Goal: Use online tool/utility

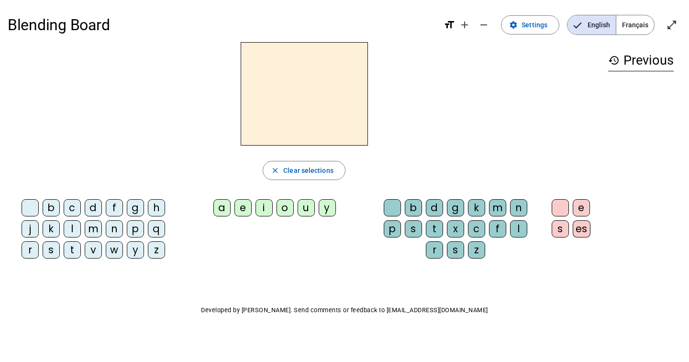
click at [52, 207] on div "b" at bounding box center [51, 207] width 17 height 17
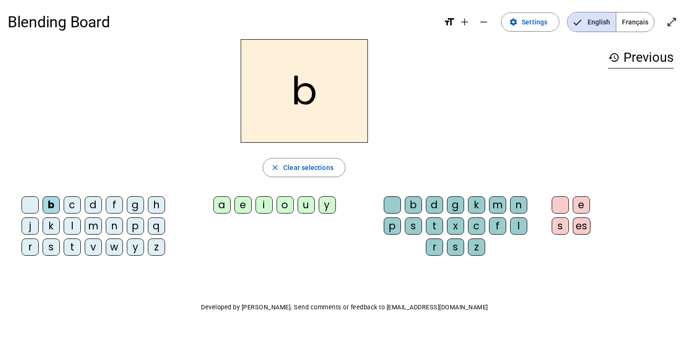
click at [224, 198] on div "a" at bounding box center [221, 204] width 17 height 17
click at [432, 226] on div "t" at bounding box center [434, 225] width 17 height 17
click at [243, 207] on div "e" at bounding box center [242, 204] width 17 height 17
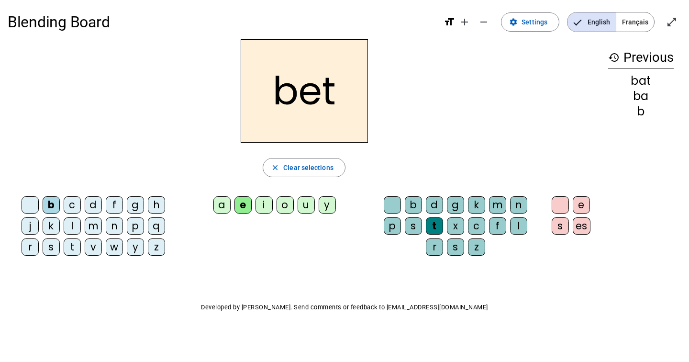
click at [286, 219] on div "a e i o u y" at bounding box center [276, 206] width 187 height 29
click at [340, 103] on h2 "bet" at bounding box center [304, 90] width 127 height 103
click at [334, 91] on h2 "bet" at bounding box center [304, 90] width 127 height 103
click at [309, 168] on span "Clear selections" at bounding box center [308, 167] width 50 height 11
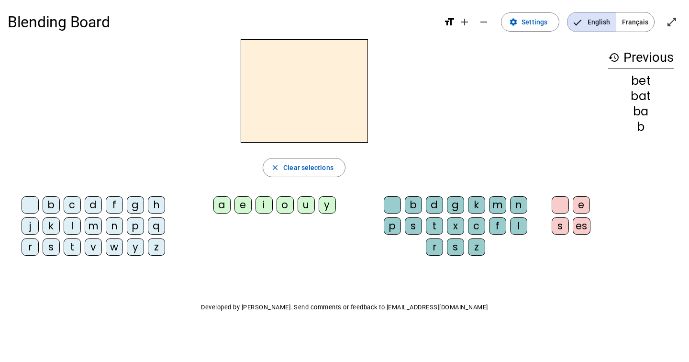
click at [53, 207] on div "b" at bounding box center [51, 204] width 17 height 17
click at [224, 201] on div "a" at bounding box center [221, 204] width 17 height 17
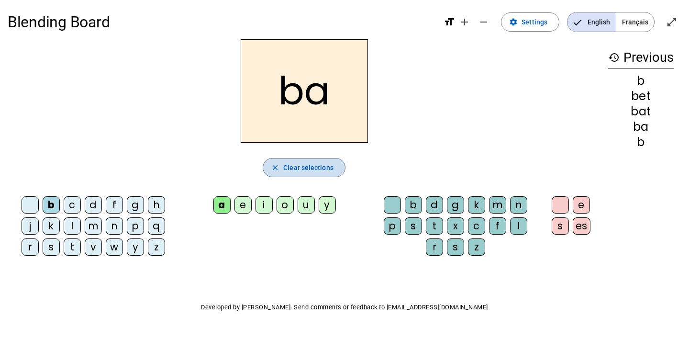
click at [333, 163] on span "button" at bounding box center [304, 167] width 82 height 23
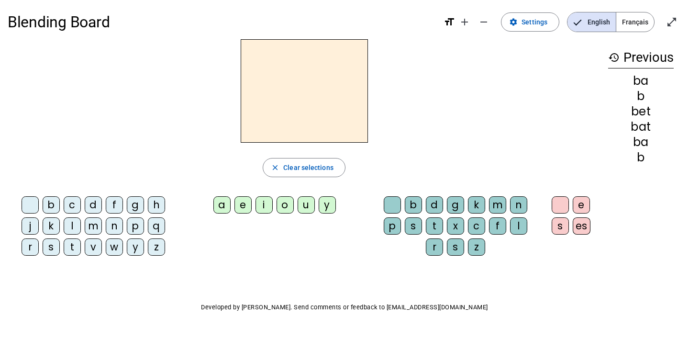
click at [50, 208] on div "b" at bounding box center [51, 204] width 17 height 17
click at [245, 210] on div "e" at bounding box center [242, 204] width 17 height 17
